Goal: Complete application form

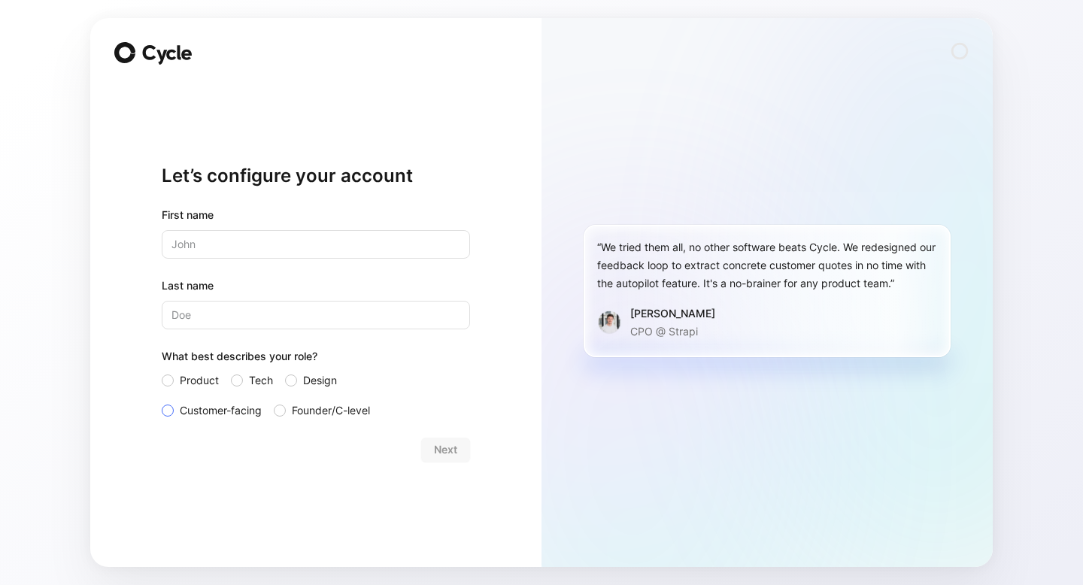
click at [217, 410] on span "Customer-facing" at bounding box center [221, 411] width 82 height 18
click at [162, 402] on input "Customer-facing" at bounding box center [162, 402] width 0 height 0
click at [233, 242] on input "text" at bounding box center [316, 244] width 308 height 29
type input "Carolina"
type input "Pillong"
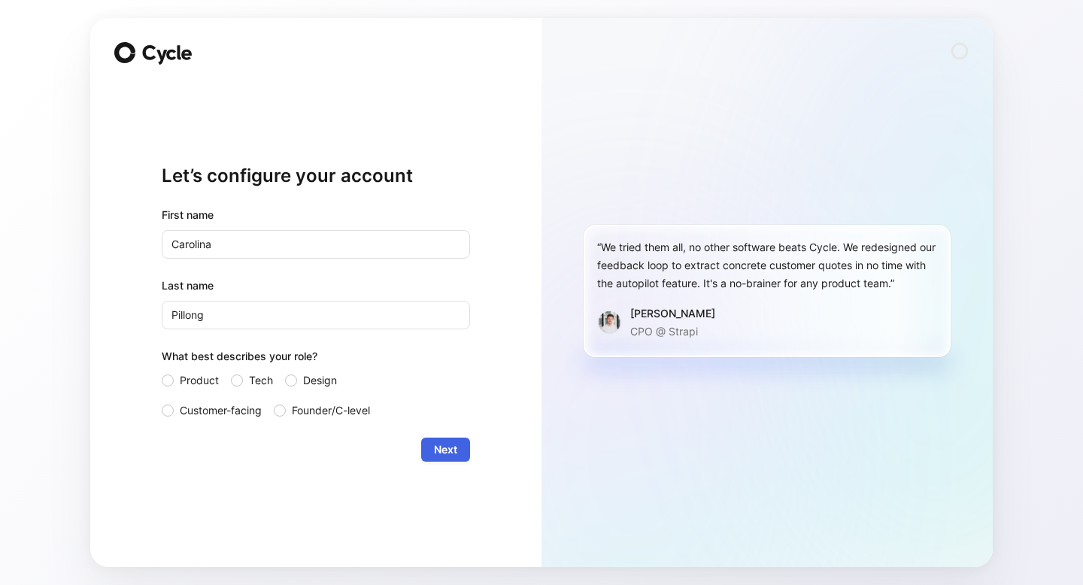
click at [442, 448] on span "Next" at bounding box center [445, 450] width 23 height 18
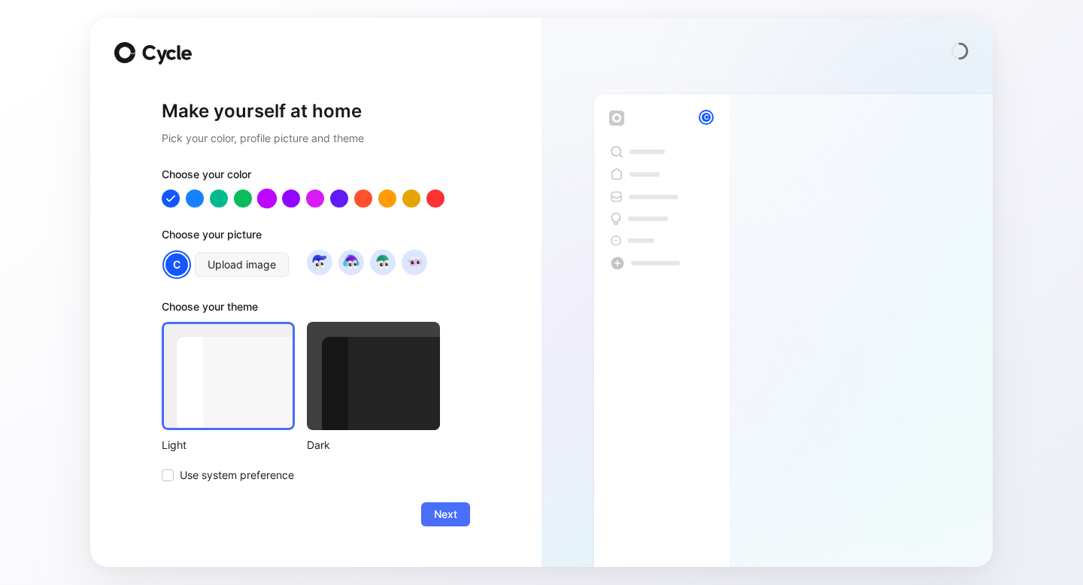
click at [272, 195] on div at bounding box center [267, 199] width 20 height 20
click at [457, 510] on span "Next" at bounding box center [445, 515] width 23 height 18
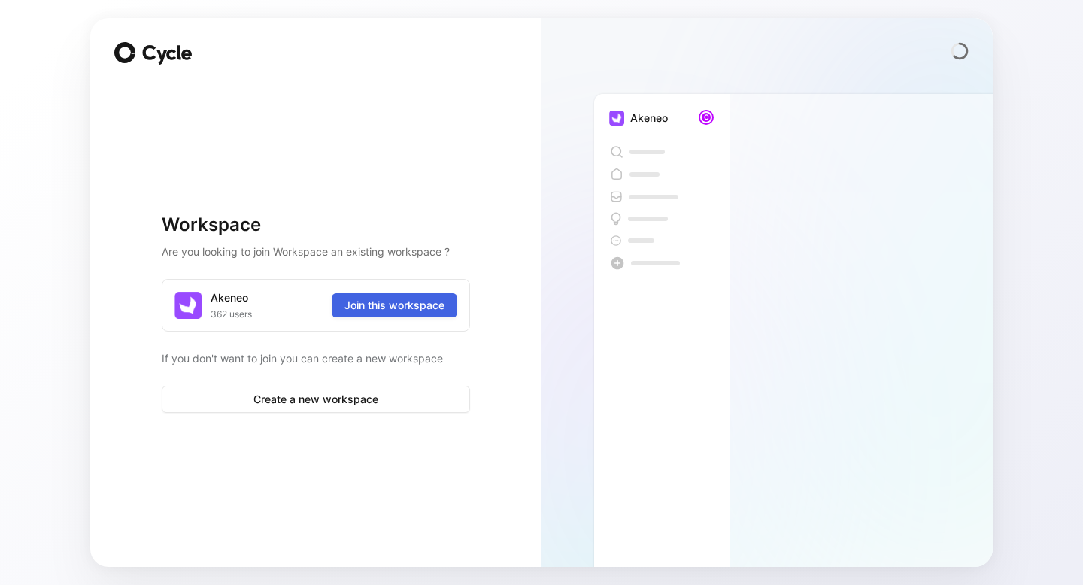
click at [408, 301] on span "Join this workspace" at bounding box center [395, 305] width 100 height 18
